Goal: Transaction & Acquisition: Purchase product/service

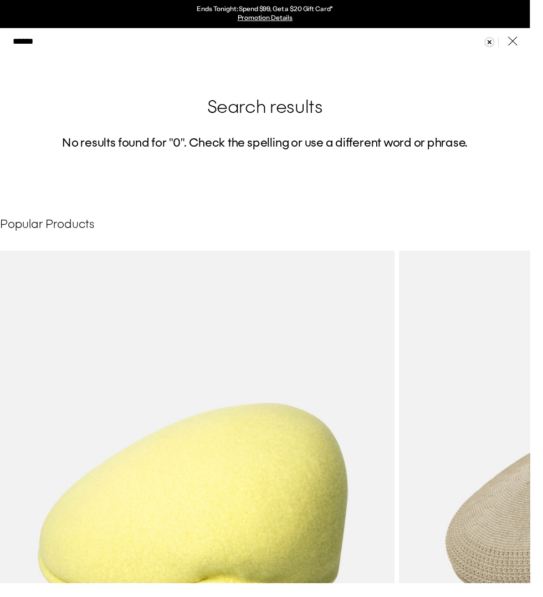
scroll to position [0, 228]
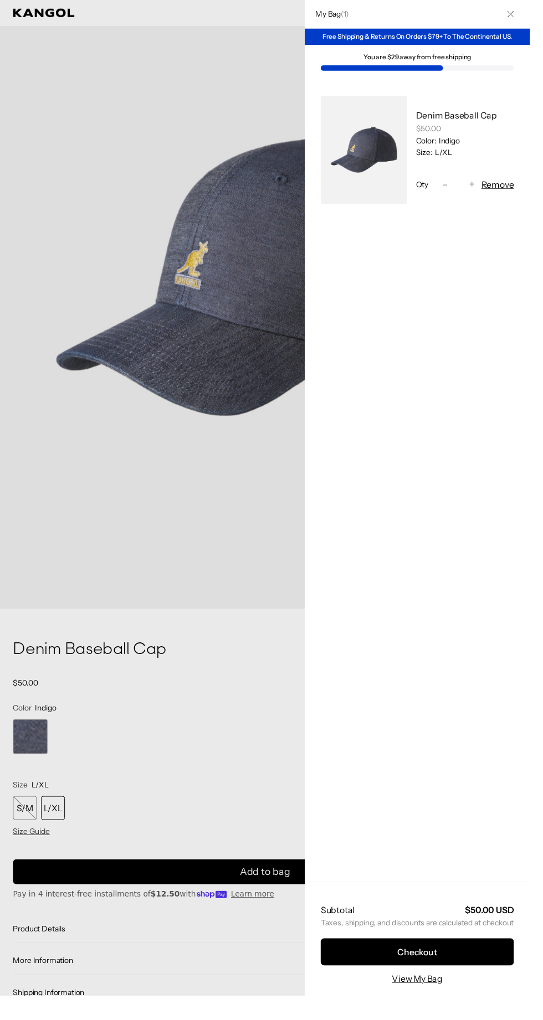
click at [445, 989] on button "Checkout" at bounding box center [427, 975] width 198 height 28
click at [444, 989] on button "Checkout" at bounding box center [427, 975] width 198 height 28
click at [442, 1009] on link "View My Bag" at bounding box center [427, 1002] width 52 height 13
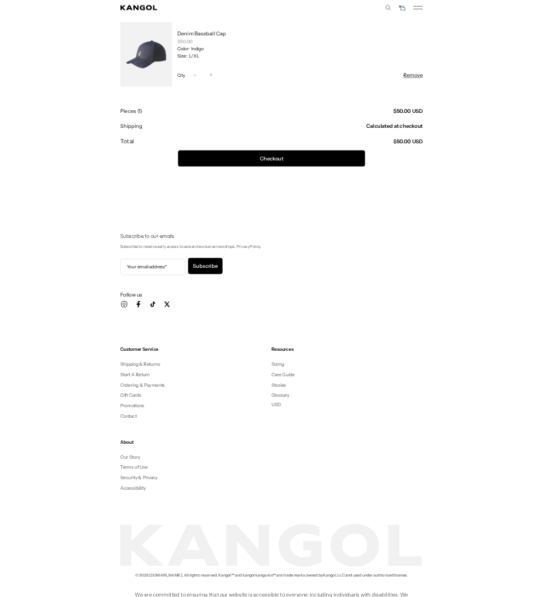
scroll to position [0, 228]
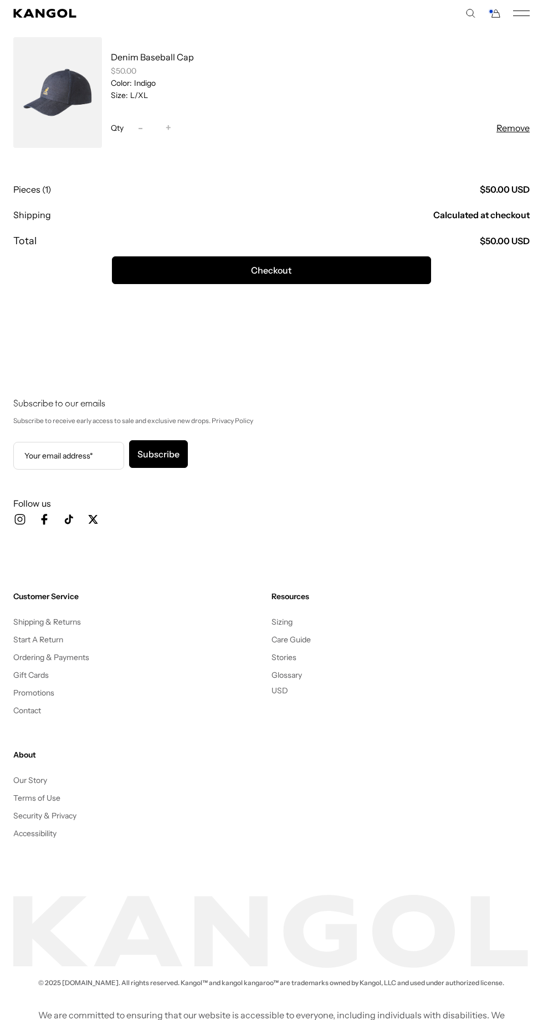
click at [477, 8] on comp-header "Kangol x J.Lindeberg Kangol x J.Lindeberg Men's Shop All Headwear Tops Outerwea…" at bounding box center [271, 13] width 543 height 27
click at [472, 11] on icon "Search here" at bounding box center [470, 13] width 10 height 10
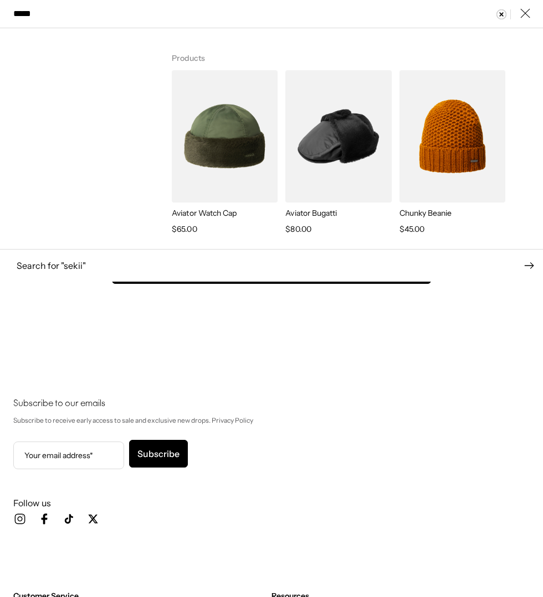
type input "*****"
